Goal: Task Accomplishment & Management: Manage account settings

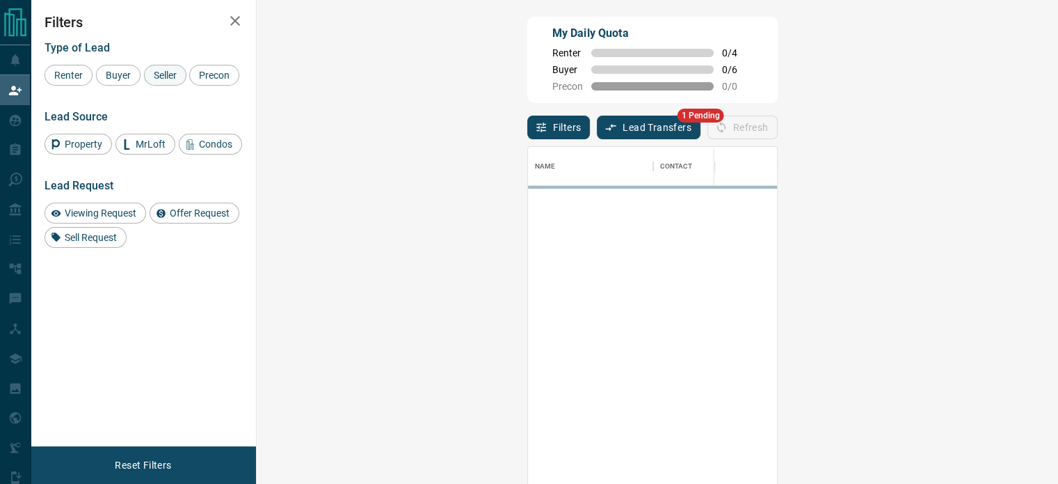
scroll to position [353, 761]
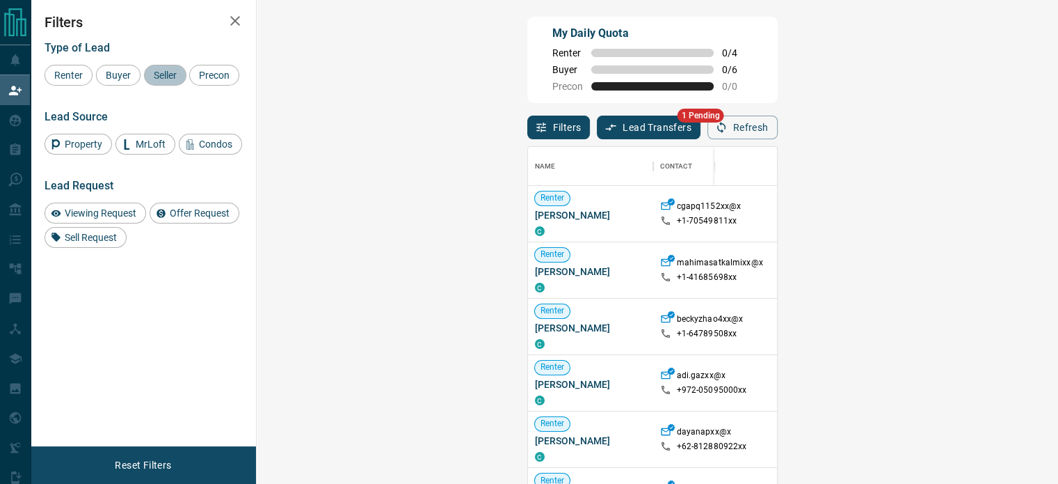
click at [167, 80] on span "Seller" at bounding box center [165, 75] width 33 height 11
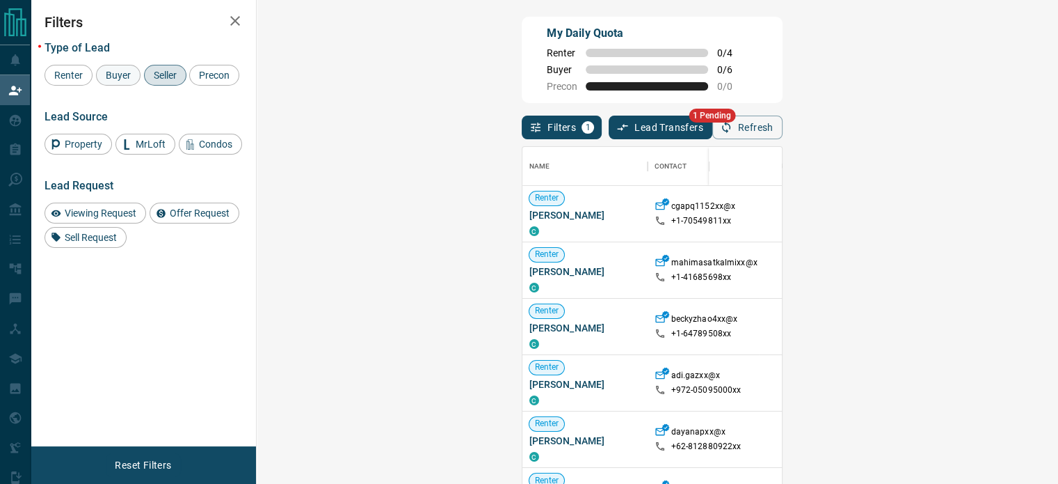
click at [101, 77] on span "Buyer" at bounding box center [118, 75] width 35 height 11
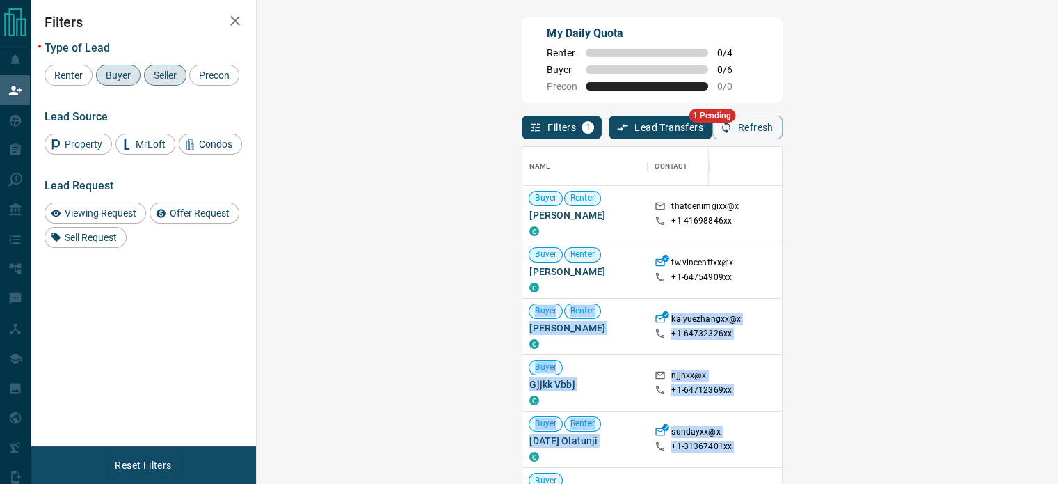
drag, startPoint x: 746, startPoint y: 437, endPoint x: 701, endPoint y: 250, distance: 192.4
click at [701, 250] on div "Buyer Renter [PERSON_NAME] C thatdenimgixx@x +1- 41698846xx Buyer Renter [PERSO…" at bounding box center [989, 446] width 932 height 521
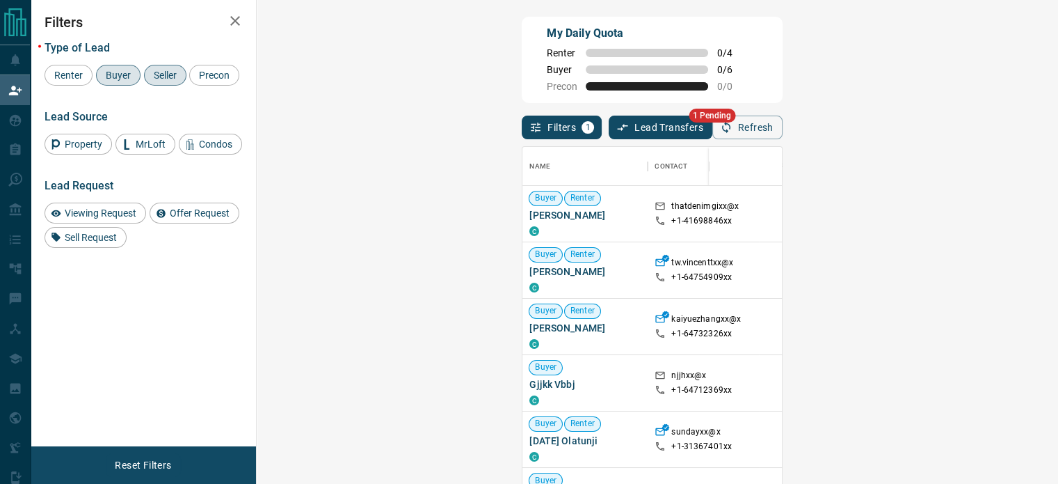
click at [655, 117] on div "Filters 1 Lead Transfers 1 Pending Refresh" at bounding box center [652, 121] width 260 height 36
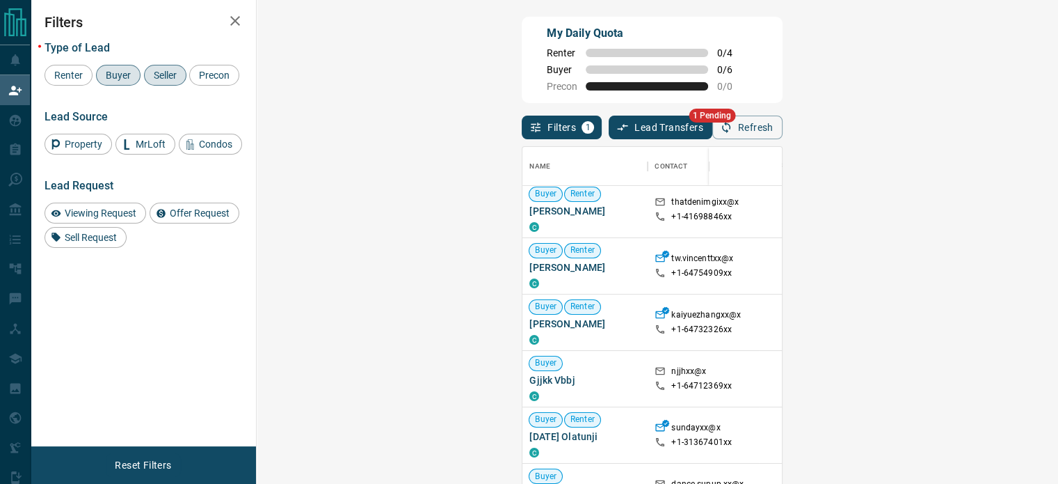
scroll to position [6, 0]
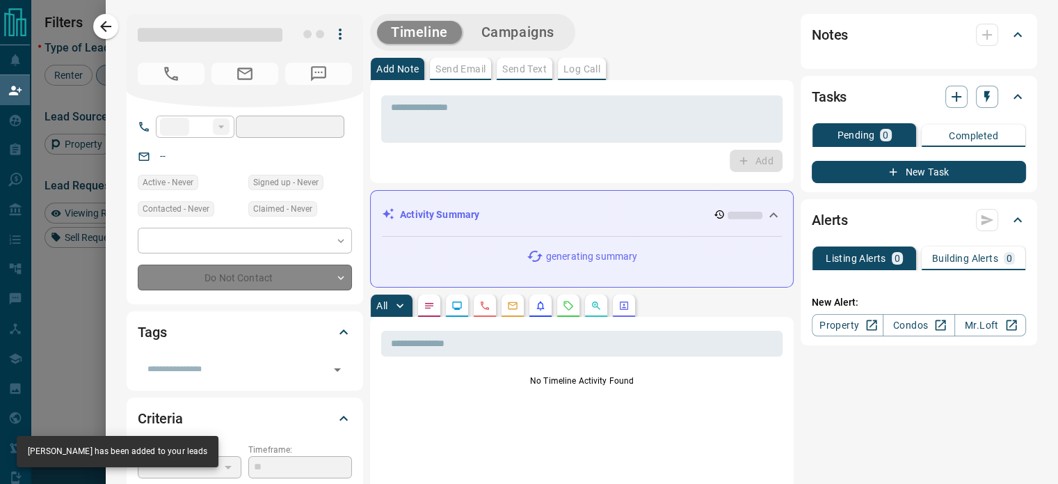
type input "**"
type input "**********"
type input "**"
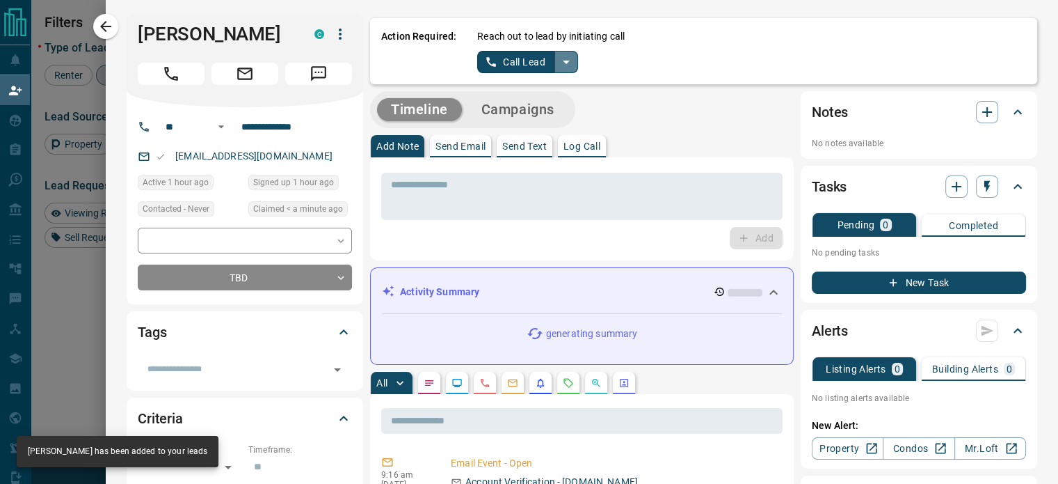
click at [559, 61] on icon "split button" at bounding box center [566, 62] width 17 height 17
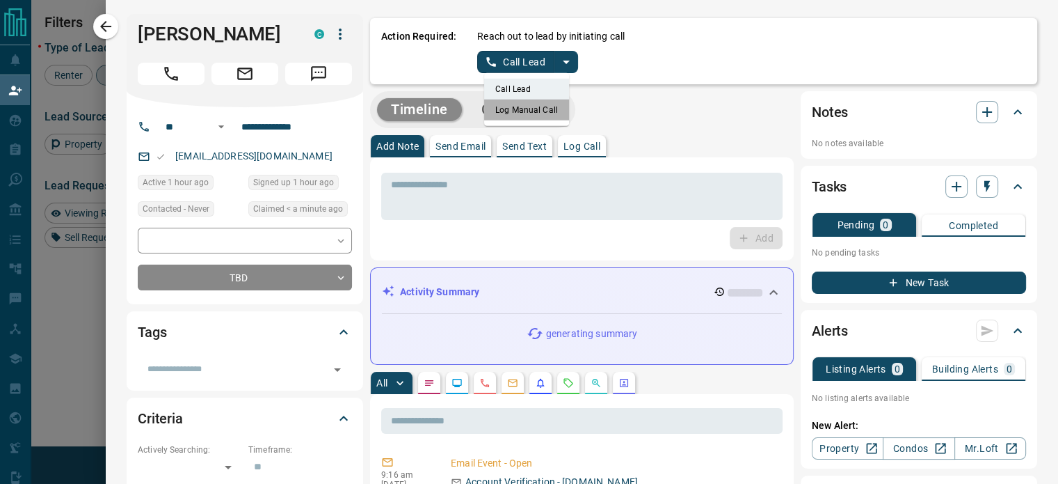
click at [526, 116] on li "Log Manual Call" at bounding box center [526, 110] width 85 height 21
click at [481, 55] on button "Log Manual Call" at bounding box center [523, 62] width 92 height 22
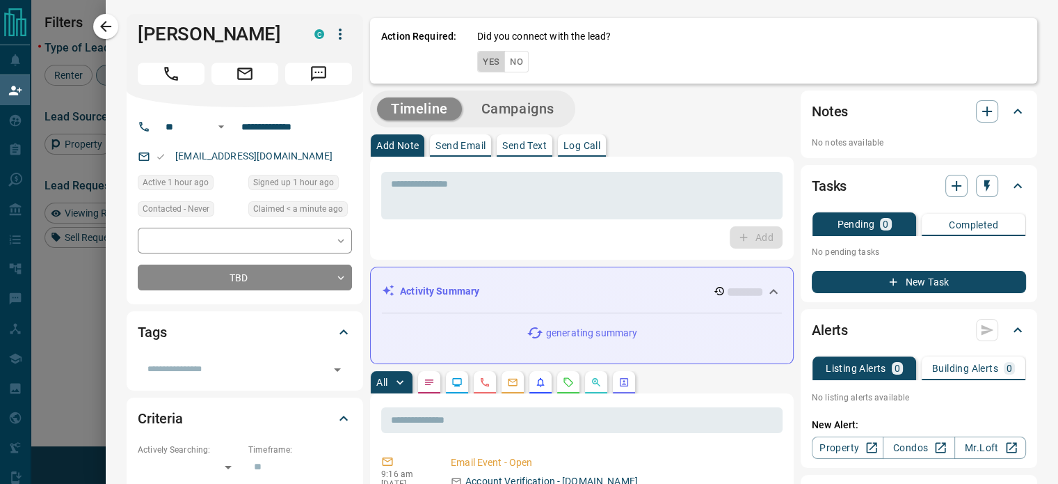
click at [477, 61] on button "Yes" at bounding box center [491, 62] width 28 height 22
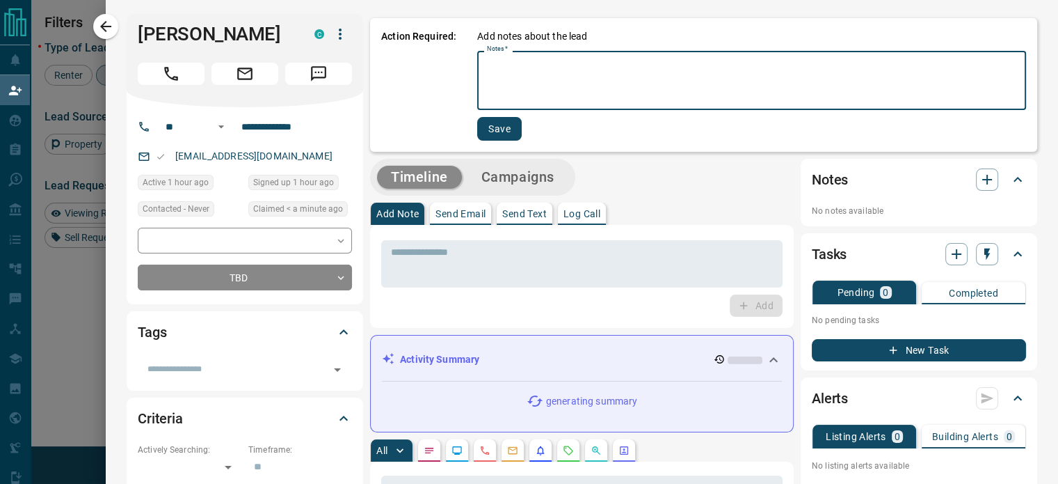
click at [521, 72] on textarea "Notes   *" at bounding box center [752, 80] width 530 height 47
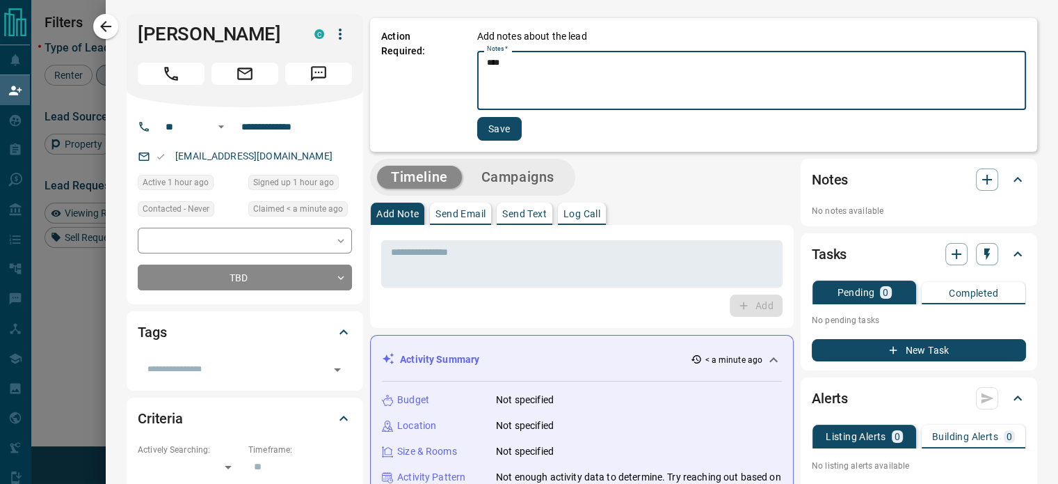
type textarea "****"
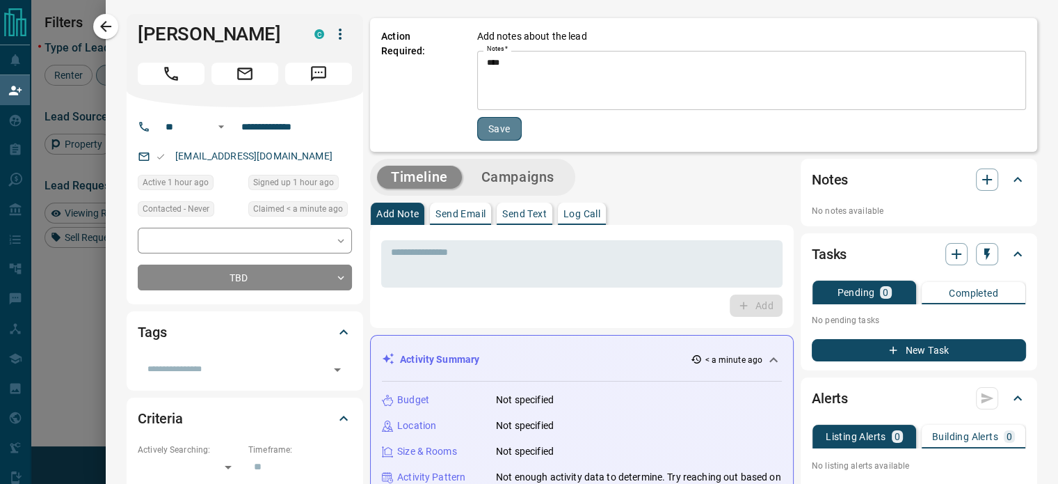
click at [486, 121] on button "Save" at bounding box center [499, 129] width 45 height 24
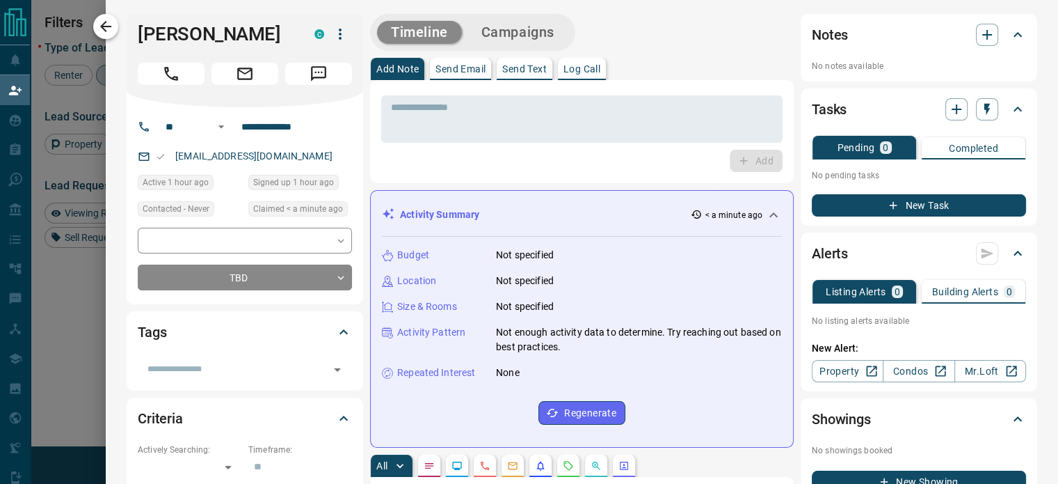
click at [103, 31] on icon "button" at bounding box center [105, 26] width 17 height 17
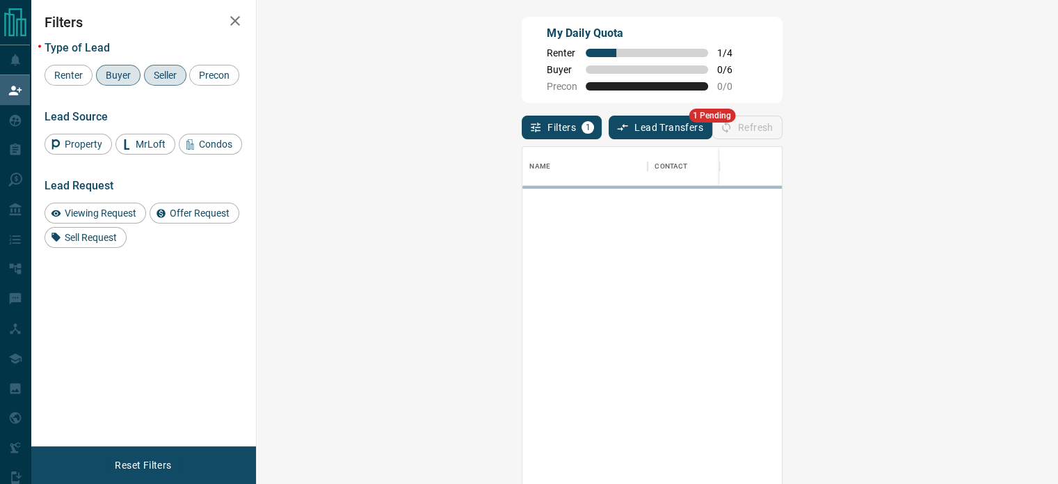
scroll to position [353, 761]
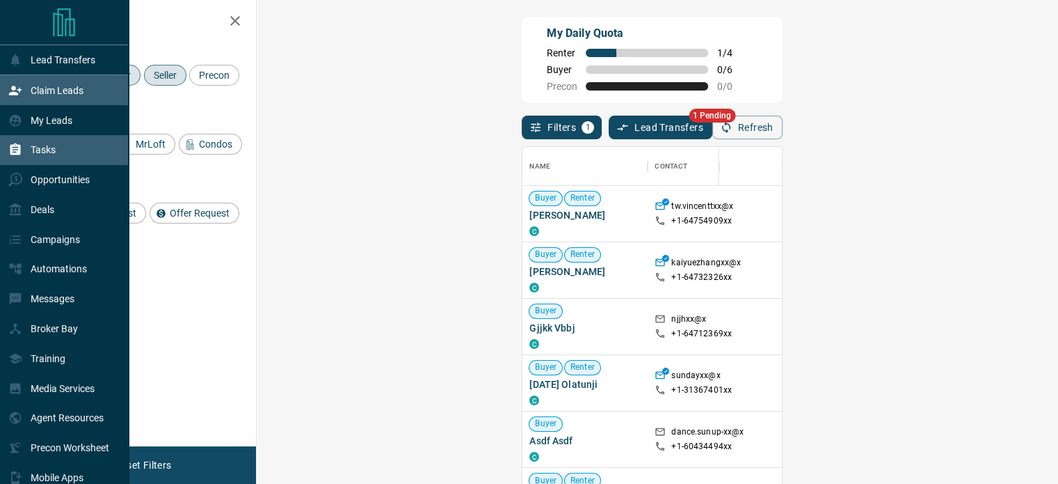
click at [19, 158] on div "Tasks" at bounding box center [31, 149] width 47 height 23
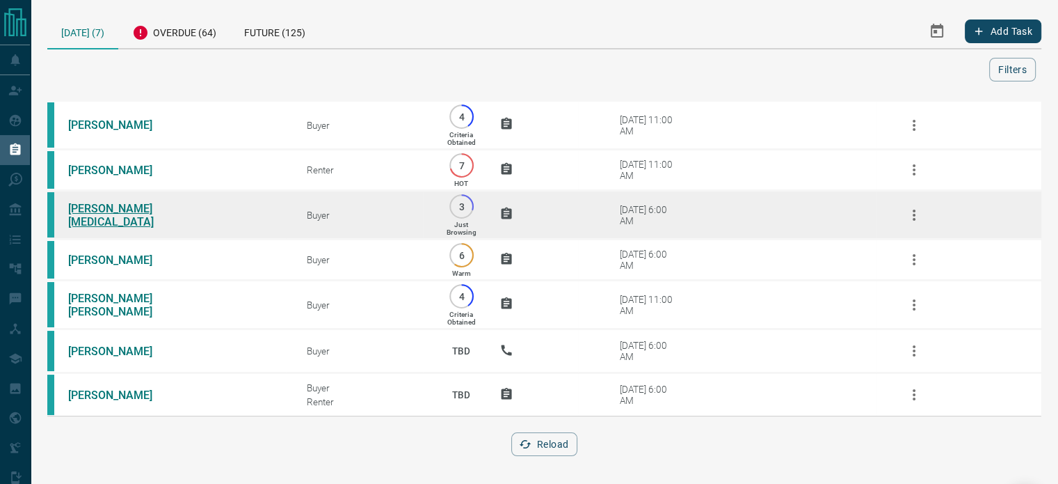
click at [111, 218] on link "[PERSON_NAME][MEDICAL_DATA]" at bounding box center [120, 215] width 104 height 26
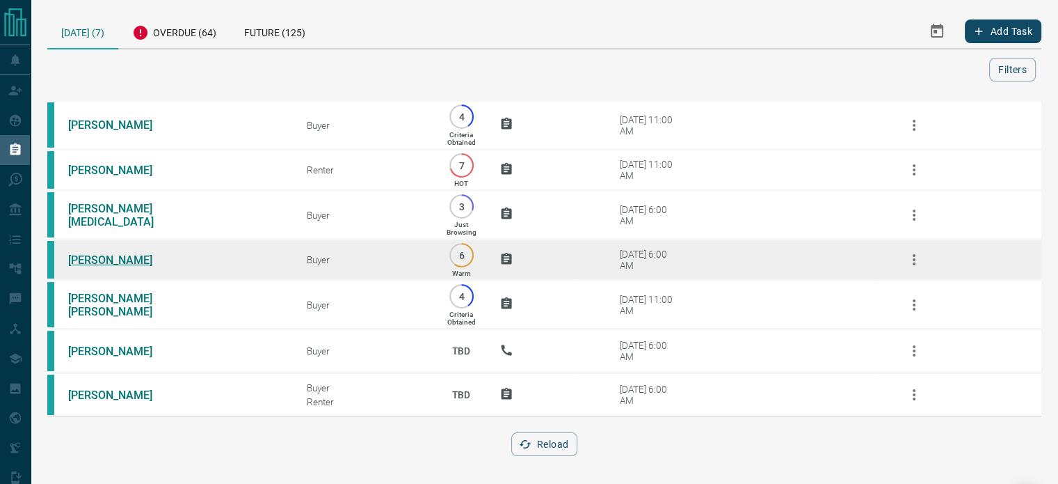
click at [90, 262] on link "[PERSON_NAME]" at bounding box center [120, 259] width 104 height 13
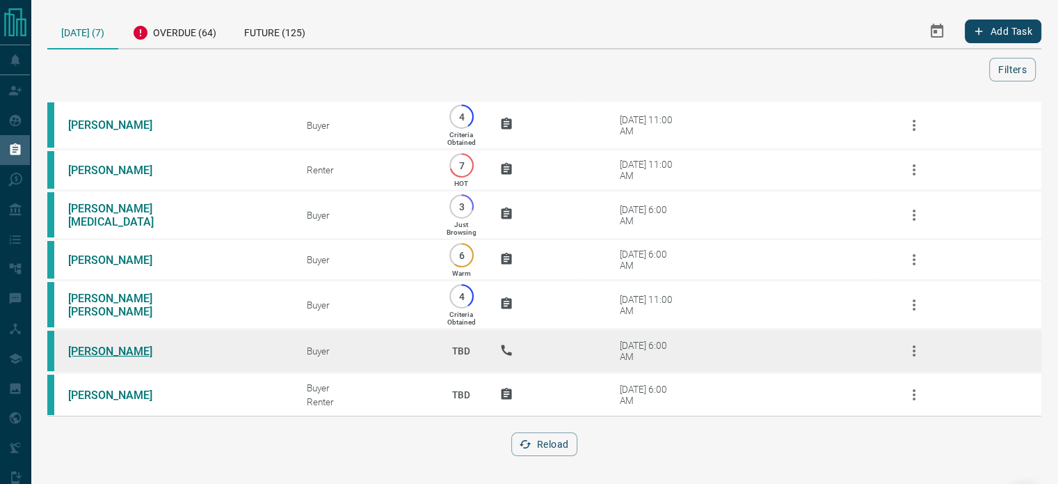
click at [83, 351] on link "[PERSON_NAME]" at bounding box center [120, 350] width 104 height 13
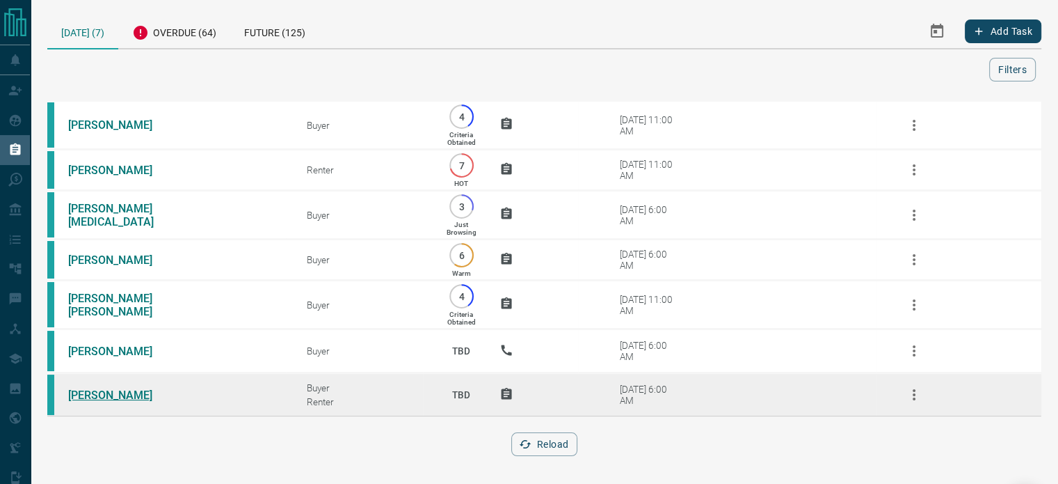
click at [113, 397] on link "[PERSON_NAME]" at bounding box center [120, 394] width 104 height 13
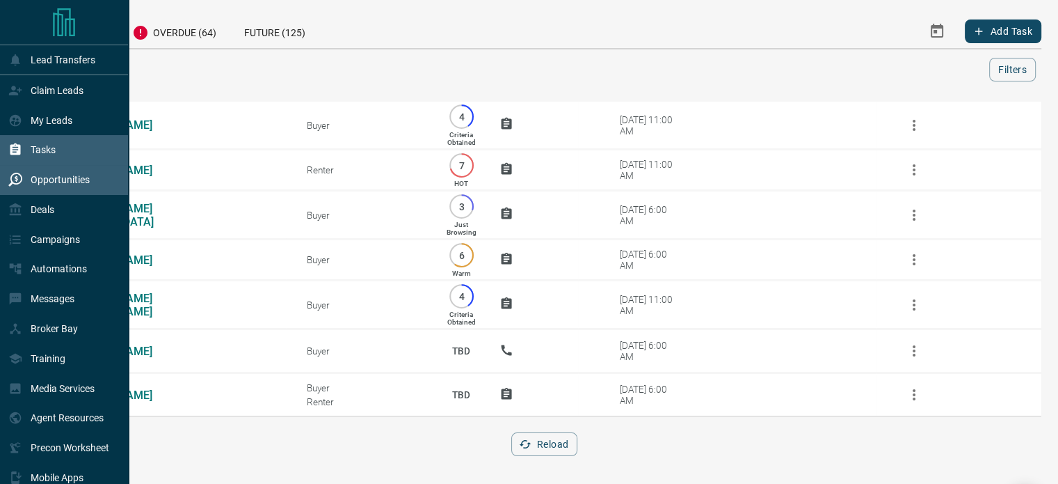
click at [65, 180] on p "Opportunities" at bounding box center [60, 179] width 59 height 11
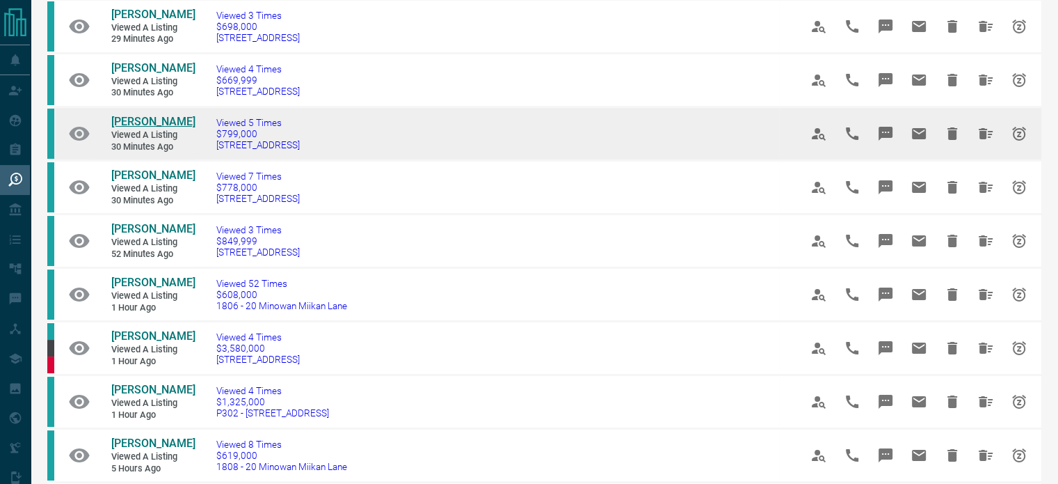
scroll to position [102, 0]
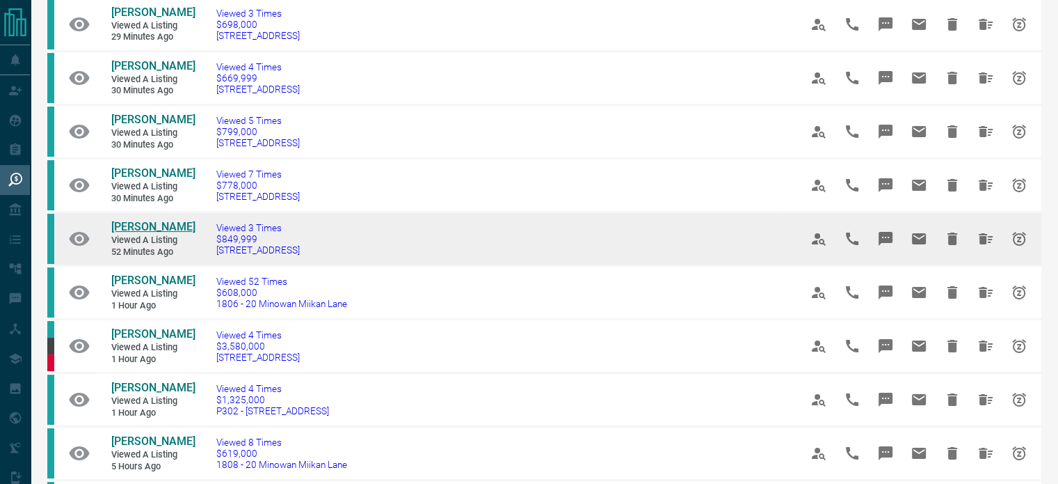
click at [145, 220] on span "[PERSON_NAME]" at bounding box center [153, 226] width 84 height 13
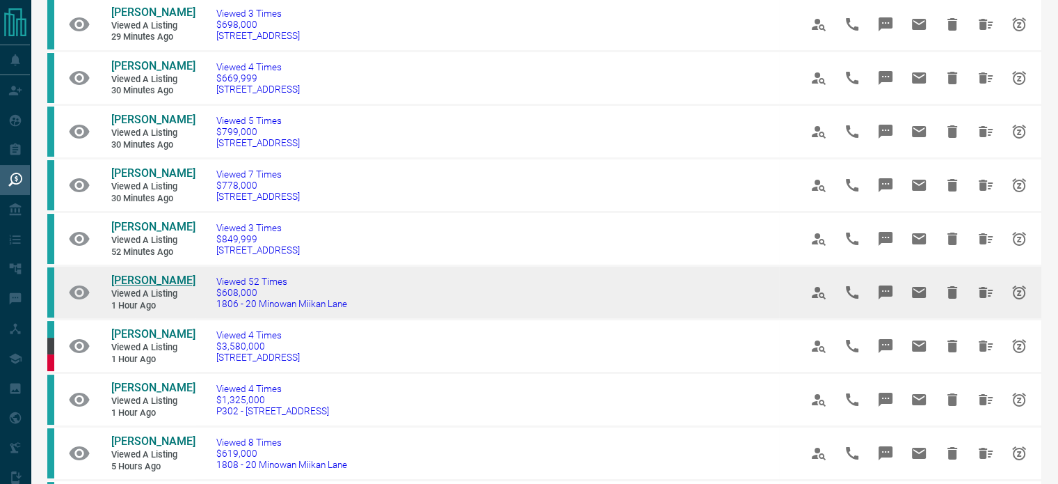
click at [150, 280] on span "[PERSON_NAME]" at bounding box center [153, 279] width 84 height 13
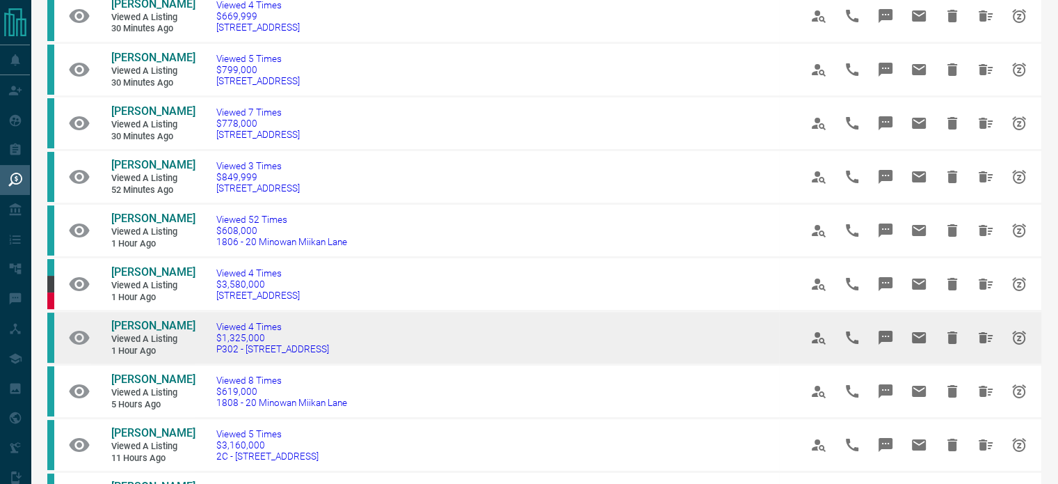
scroll to position [164, 0]
click at [157, 333] on span "[PERSON_NAME]" at bounding box center [153, 325] width 84 height 13
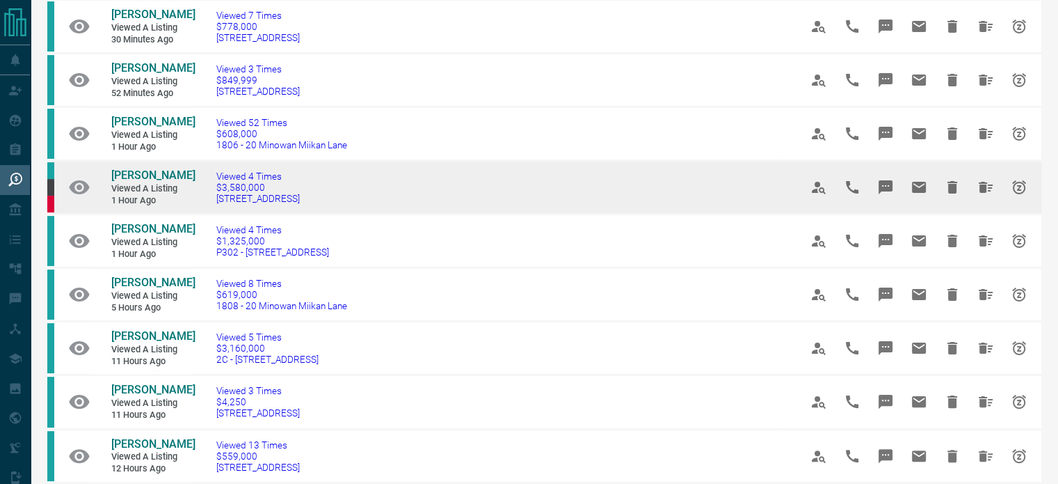
scroll to position [263, 0]
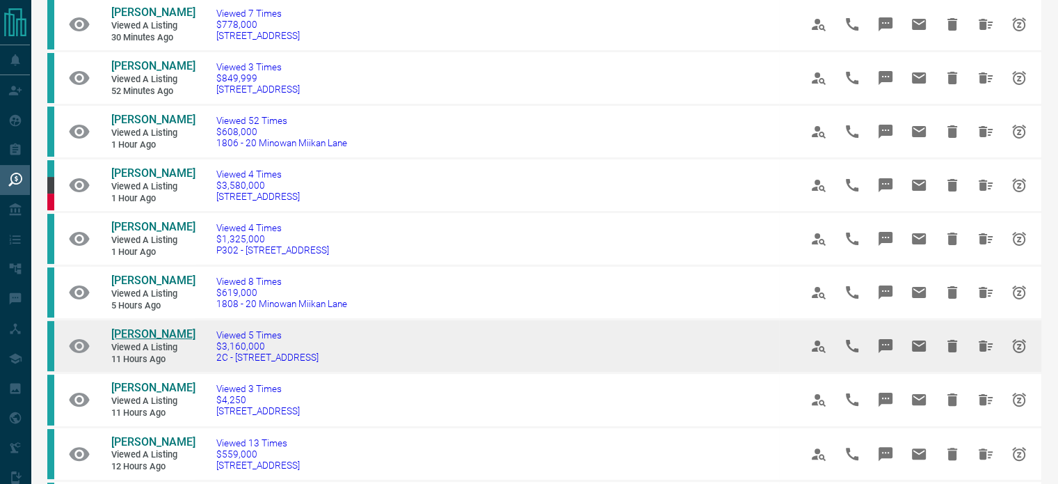
click at [175, 340] on span "[PERSON_NAME]" at bounding box center [153, 333] width 84 height 13
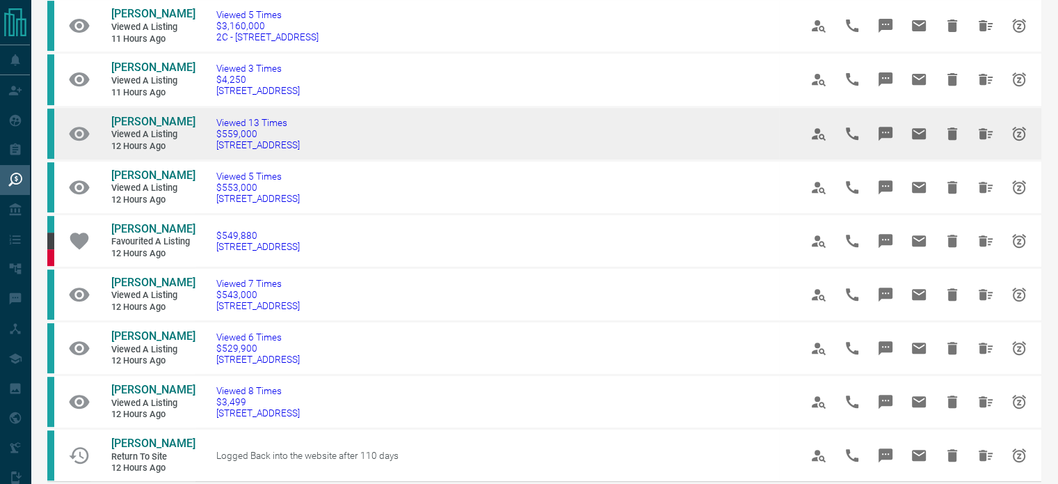
scroll to position [584, 0]
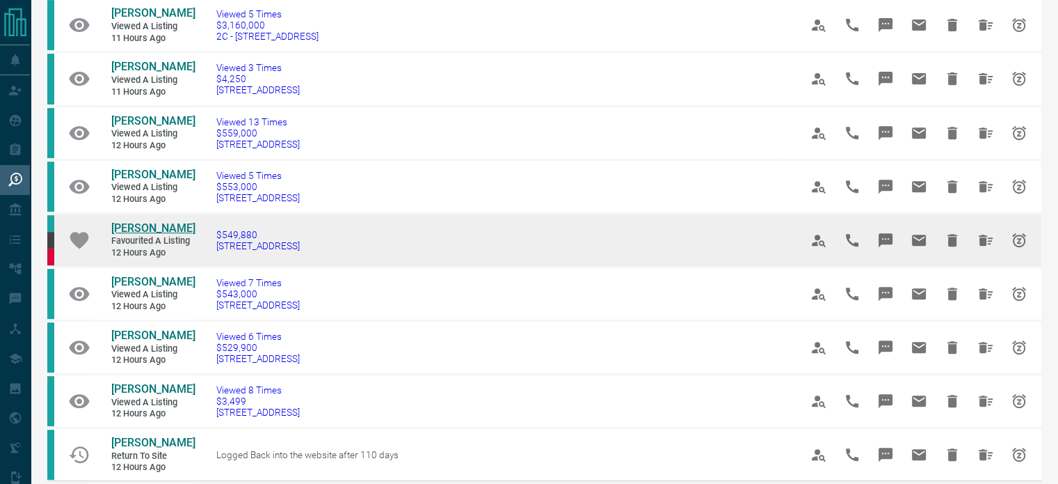
click at [143, 233] on span "[PERSON_NAME]" at bounding box center [153, 227] width 84 height 13
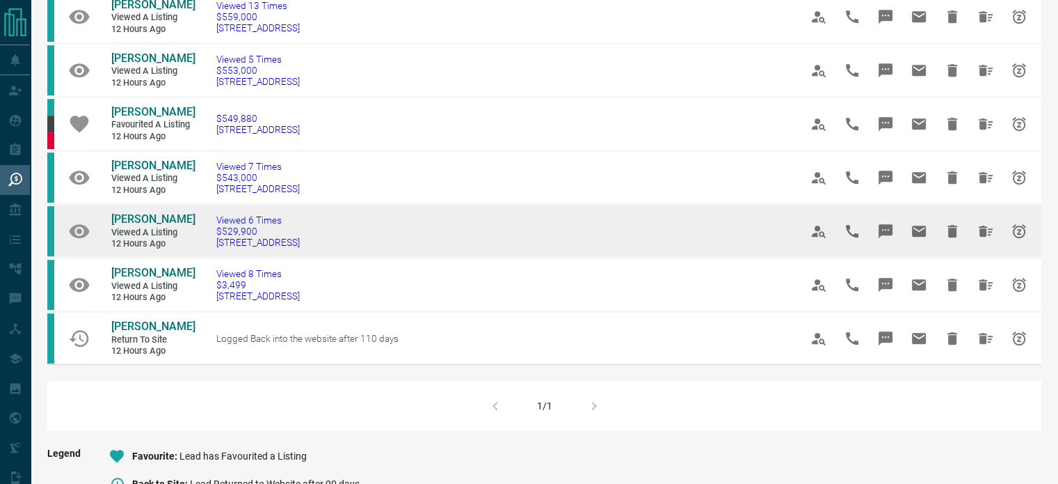
scroll to position [701, 0]
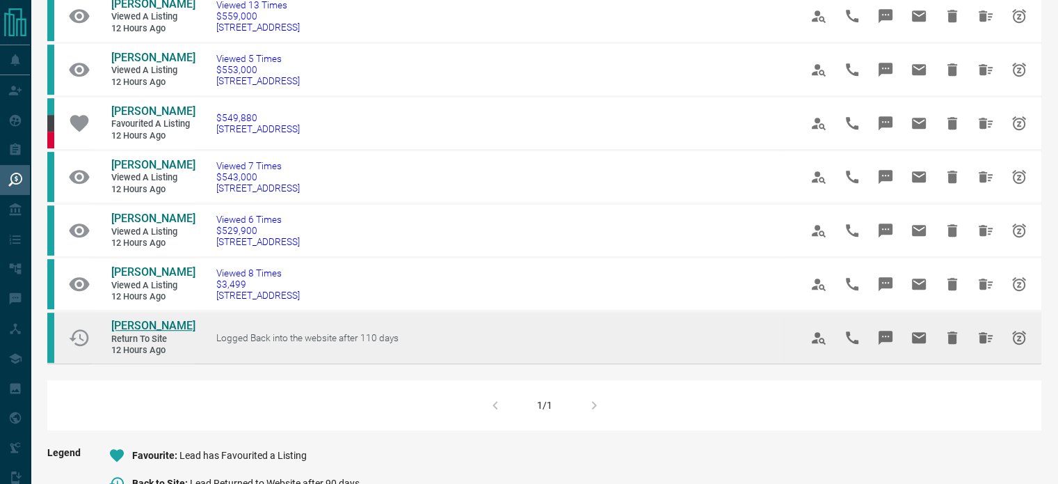
click at [134, 332] on span "[PERSON_NAME]" at bounding box center [153, 325] width 84 height 13
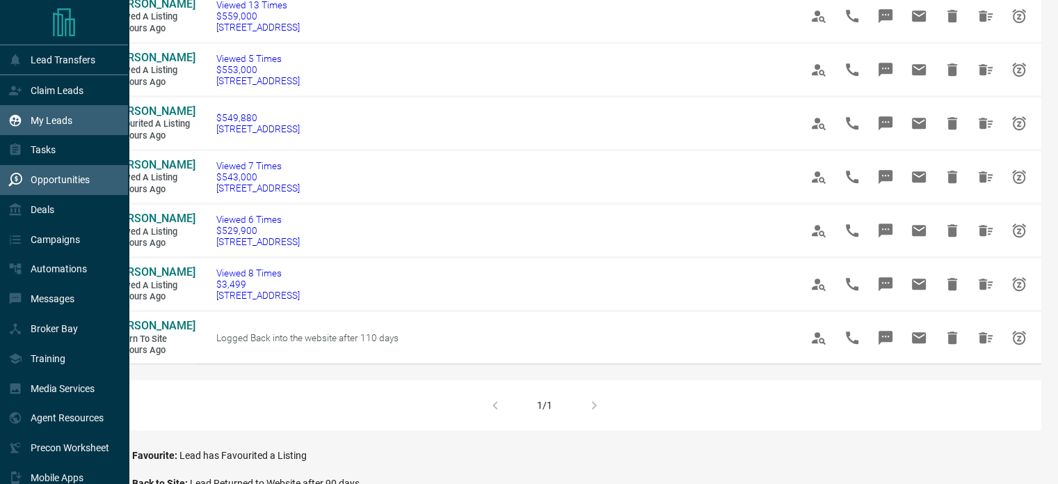
click at [42, 127] on div "My Leads" at bounding box center [40, 120] width 64 height 23
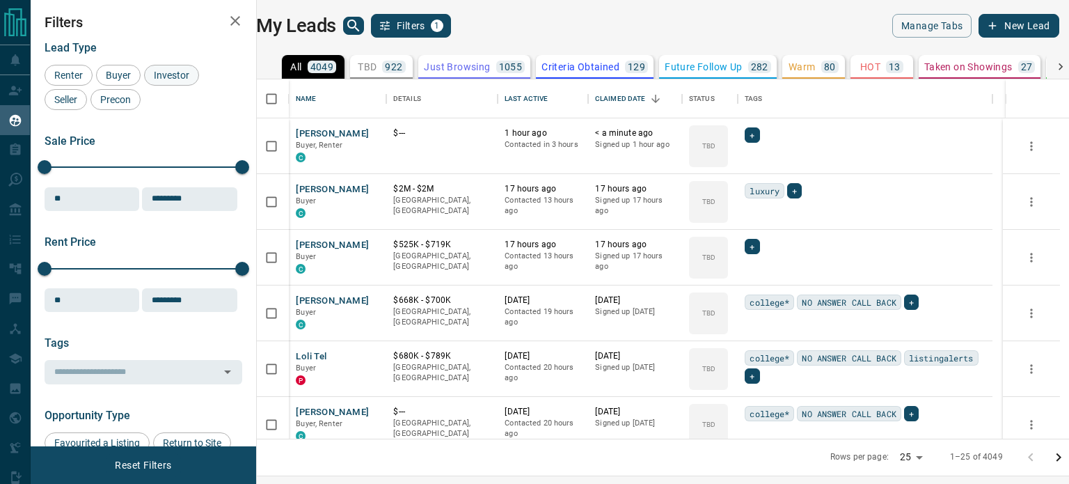
scroll to position [349, 795]
click at [166, 79] on span "Investor" at bounding box center [171, 75] width 45 height 11
click at [111, 69] on div "Buyer" at bounding box center [118, 75] width 45 height 21
click at [58, 102] on span "Seller" at bounding box center [65, 99] width 33 height 11
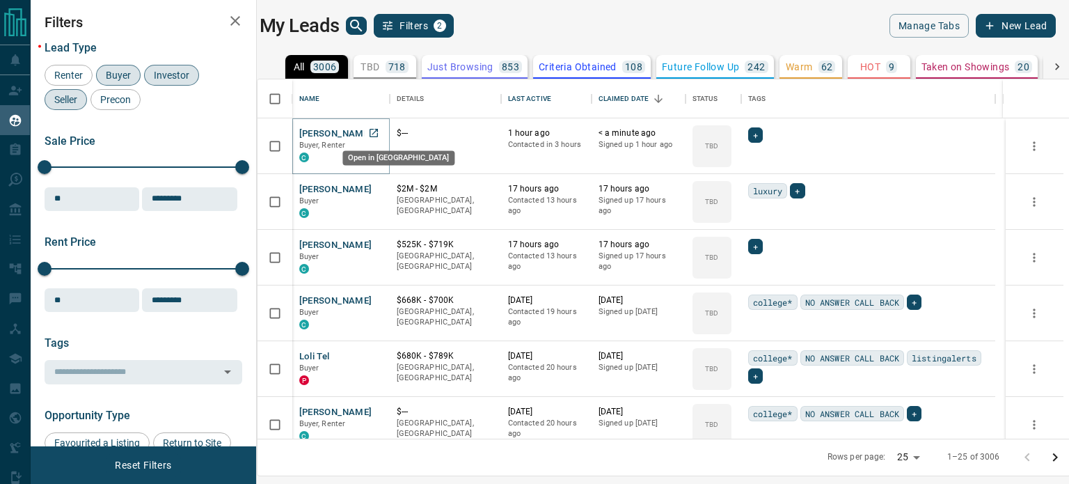
click at [376, 131] on icon "Open in New Tab" at bounding box center [373, 132] width 11 height 11
click at [379, 243] on icon "Open in New Tab" at bounding box center [373, 244] width 11 height 11
click at [379, 189] on icon "Open in New Tab" at bounding box center [373, 188] width 11 height 11
